Goal: Transaction & Acquisition: Obtain resource

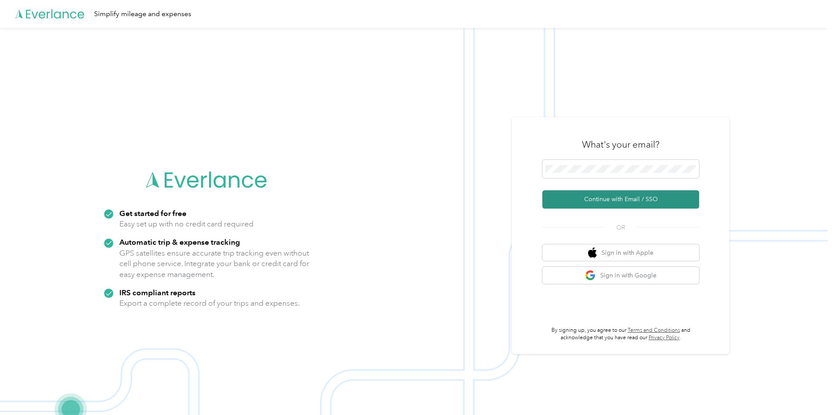
click at [606, 192] on button "Continue with Email / SSO" at bounding box center [620, 199] width 157 height 18
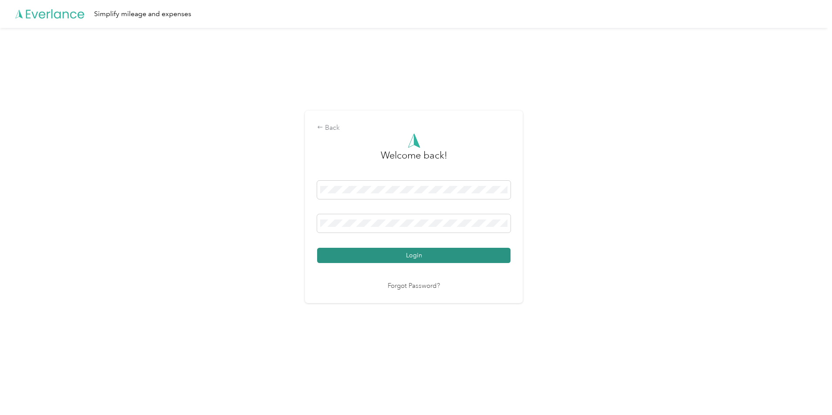
drag, startPoint x: 365, startPoint y: 253, endPoint x: 380, endPoint y: 246, distance: 16.0
click at [365, 252] on button "Login" at bounding box center [413, 255] width 193 height 15
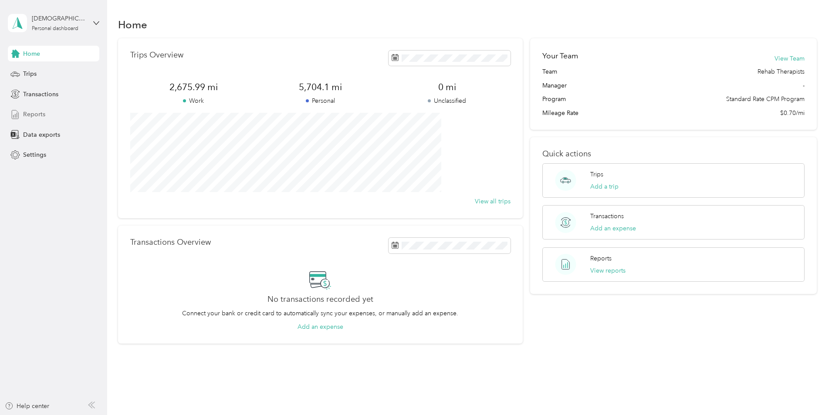
click at [41, 117] on span "Reports" at bounding box center [34, 114] width 22 height 9
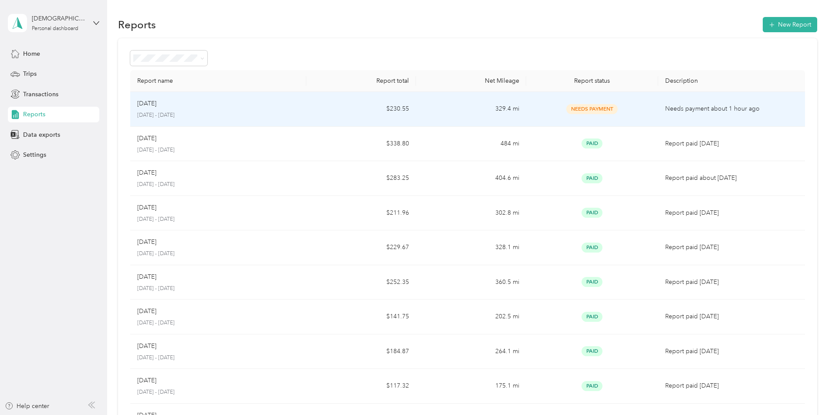
click at [665, 109] on p "Needs payment about 1 hour ago" at bounding box center [731, 109] width 133 height 10
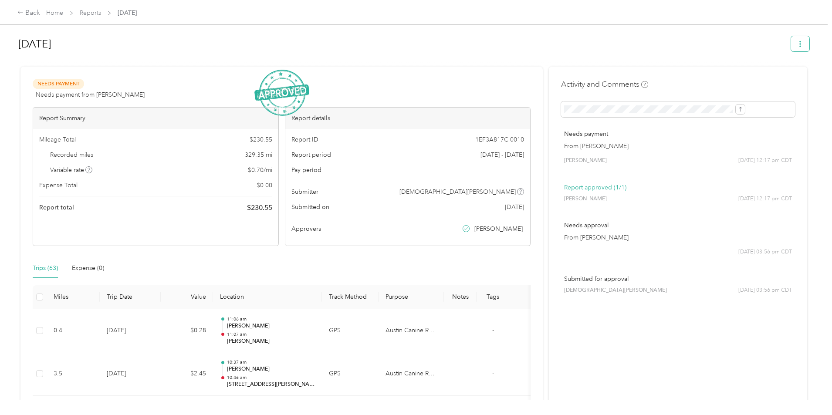
click at [791, 46] on button "button" at bounding box center [800, 43] width 18 height 15
click at [708, 73] on span "Download" at bounding box center [703, 75] width 29 height 9
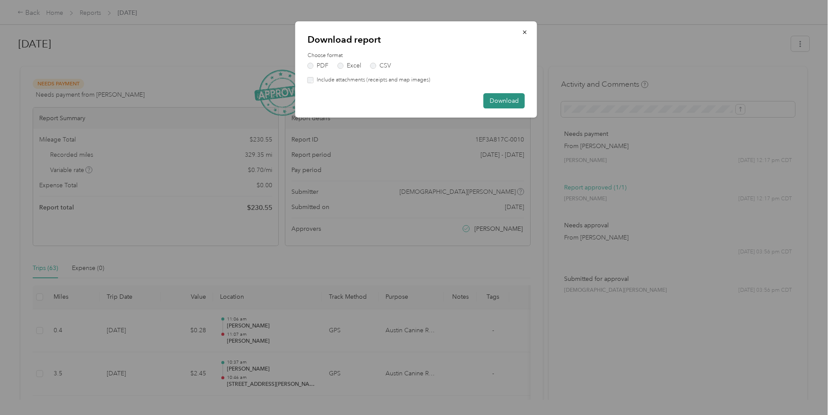
click at [503, 100] on button "Download" at bounding box center [503, 100] width 41 height 15
